Goal: Download file/media

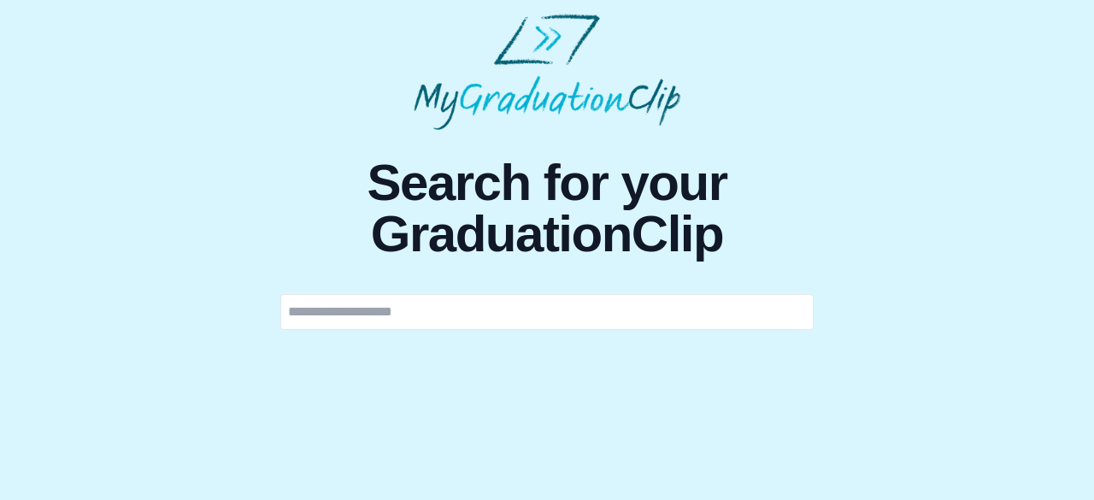
click at [728, 320] on input "text" at bounding box center [546, 312] width 533 height 36
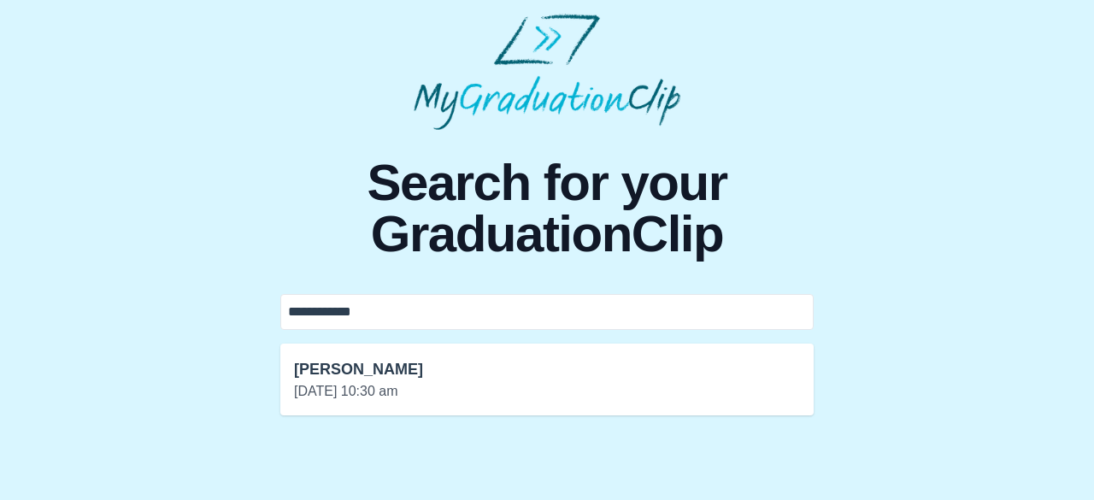
type input "**********"
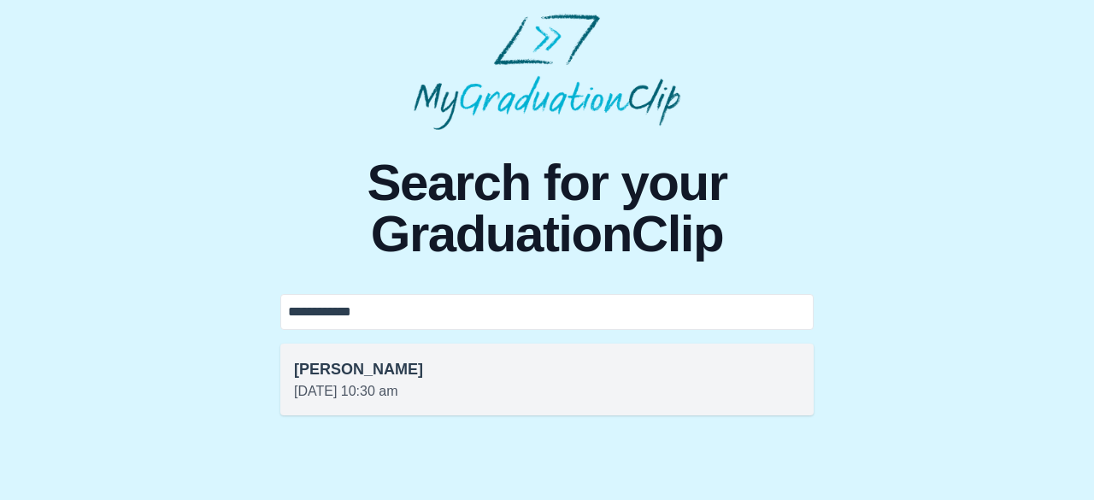
click at [692, 383] on p "[DATE] 10:30 am" at bounding box center [547, 391] width 506 height 21
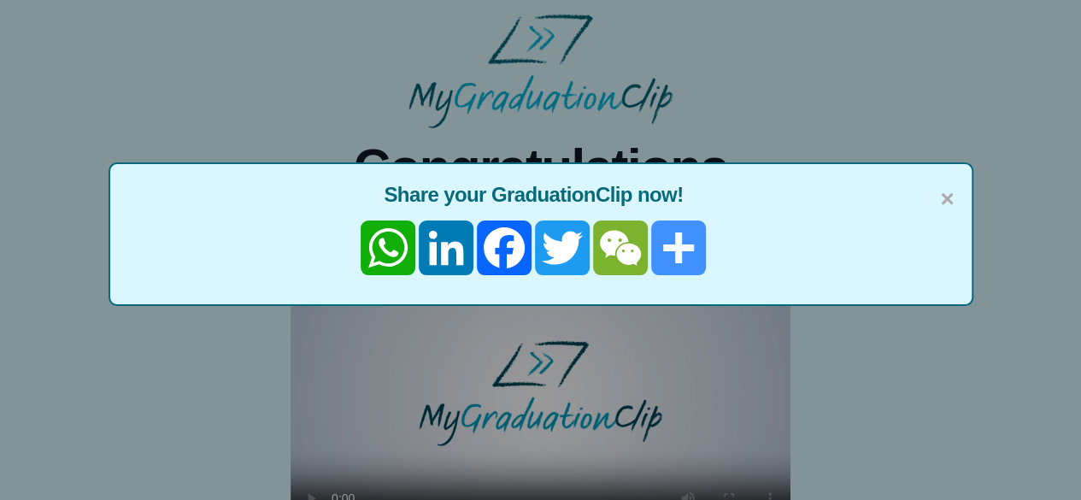
click at [672, 249] on link "Share" at bounding box center [679, 248] width 58 height 55
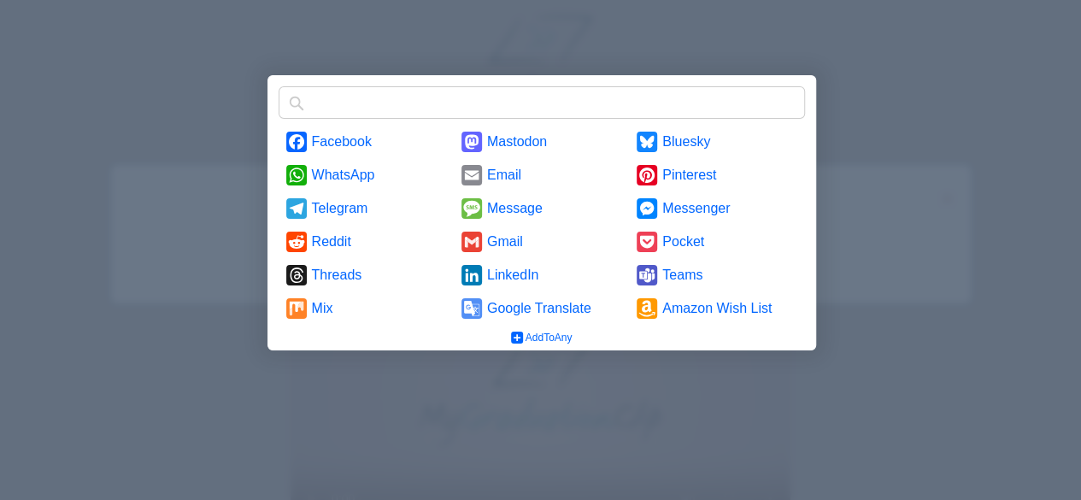
click at [1002, 205] on div at bounding box center [540, 250] width 1081 height 500
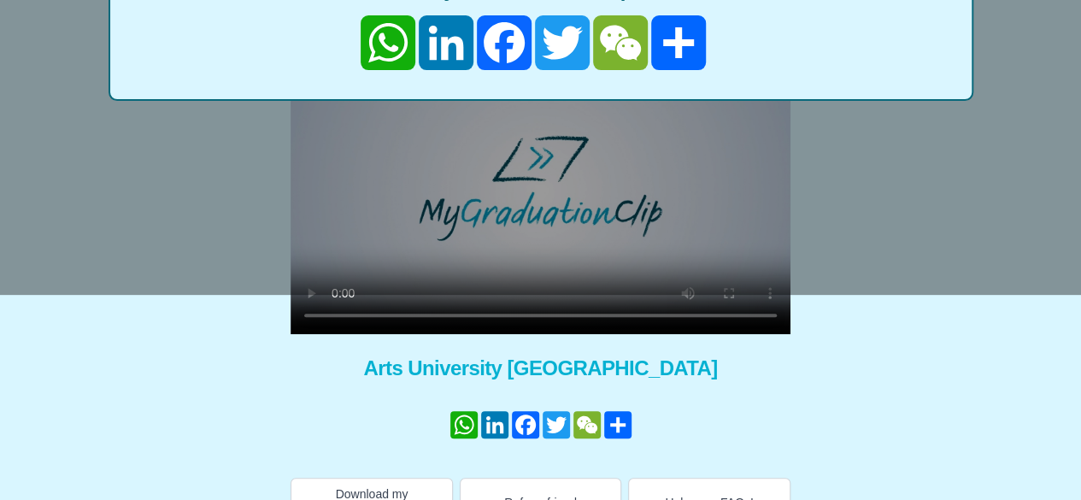
scroll to position [244, 0]
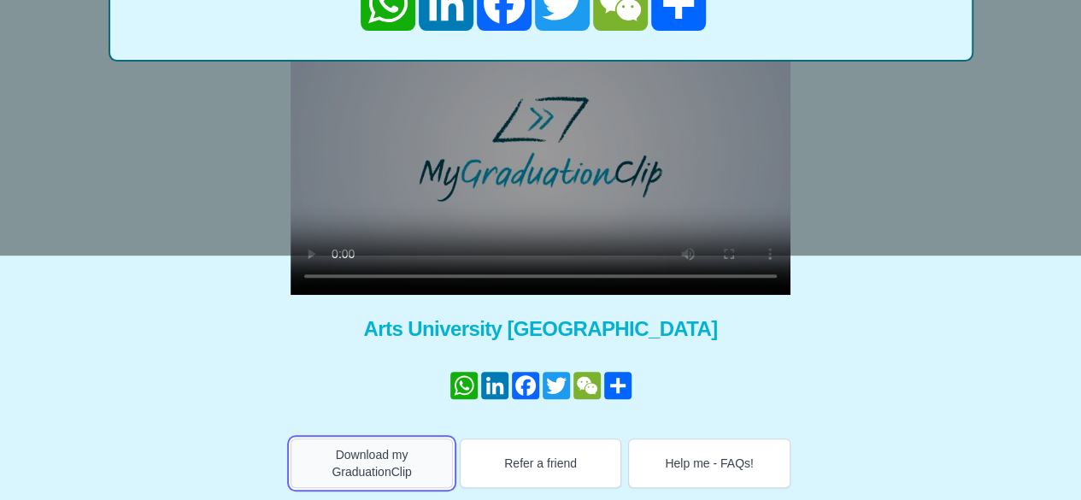
click at [391, 478] on button "Download my GraduationClip" at bounding box center [372, 463] width 162 height 50
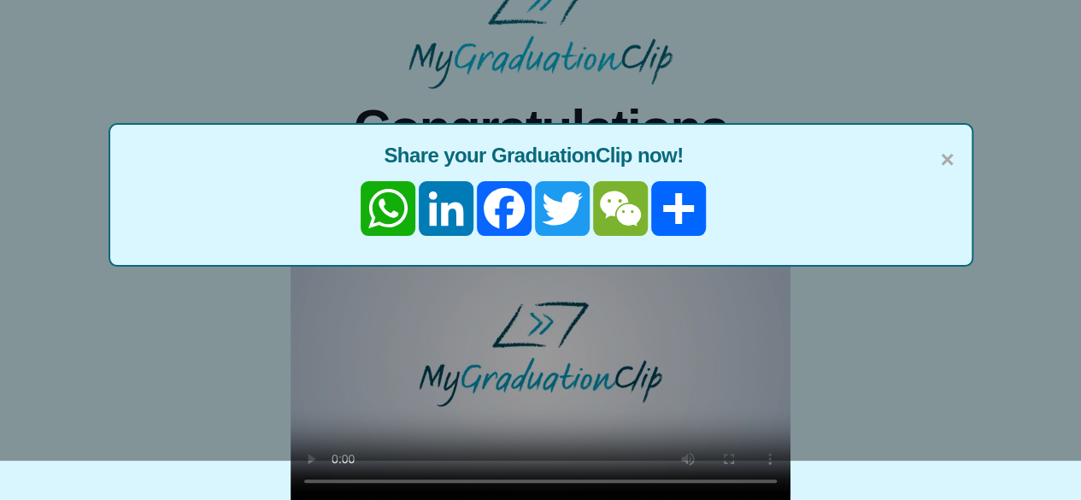
scroll to position [0, 0]
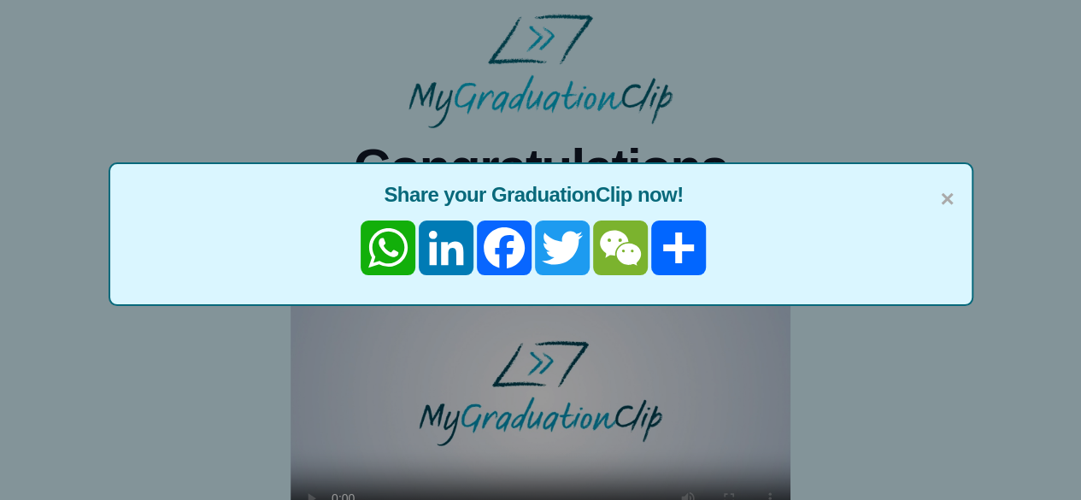
click at [959, 214] on div "× Share your GraduationClip now! WhatsApp LinkedIn Facebook Twitter WeChat Share" at bounding box center [541, 234] width 865 height 144
click at [948, 199] on span "×" at bounding box center [947, 199] width 14 height 36
